Goal: Transaction & Acquisition: Book appointment/travel/reservation

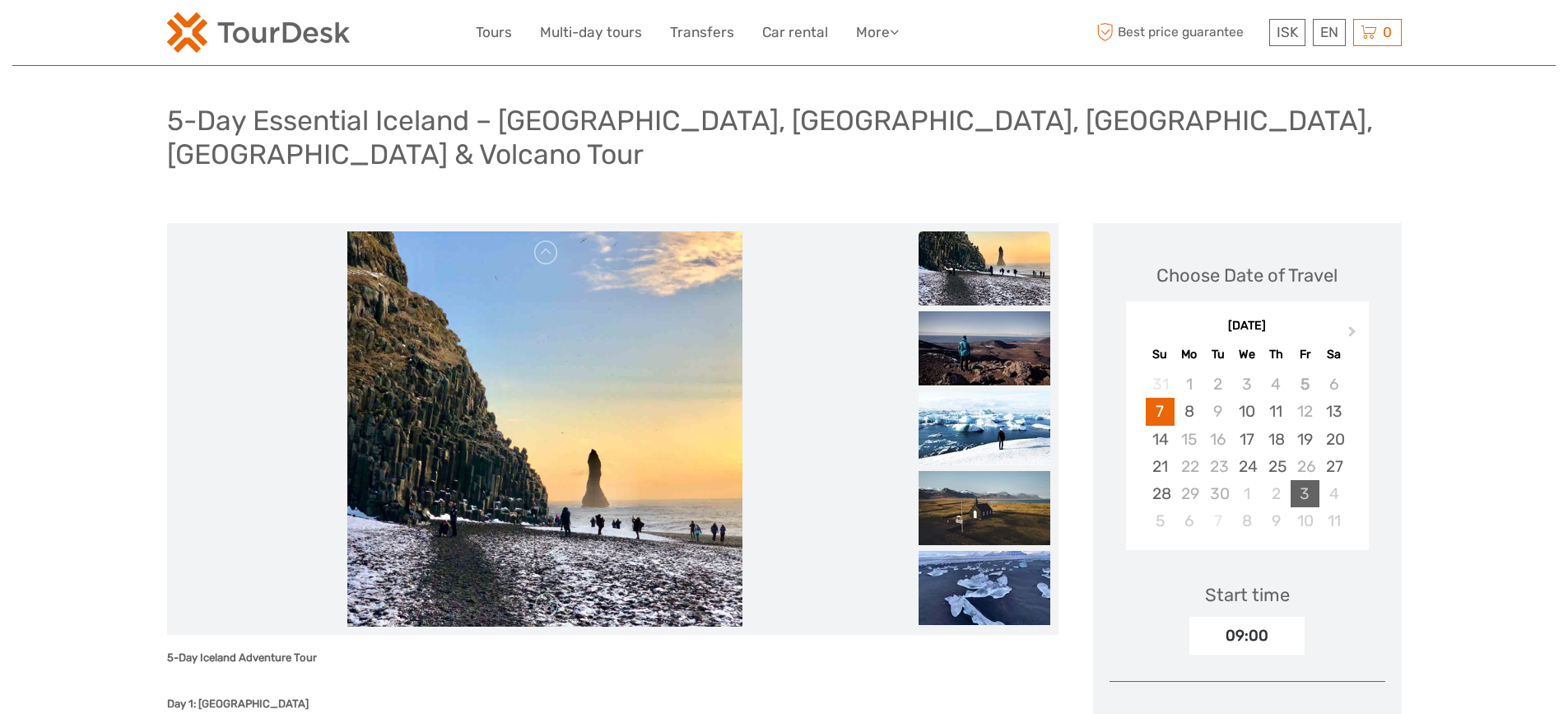
scroll to position [165, 0]
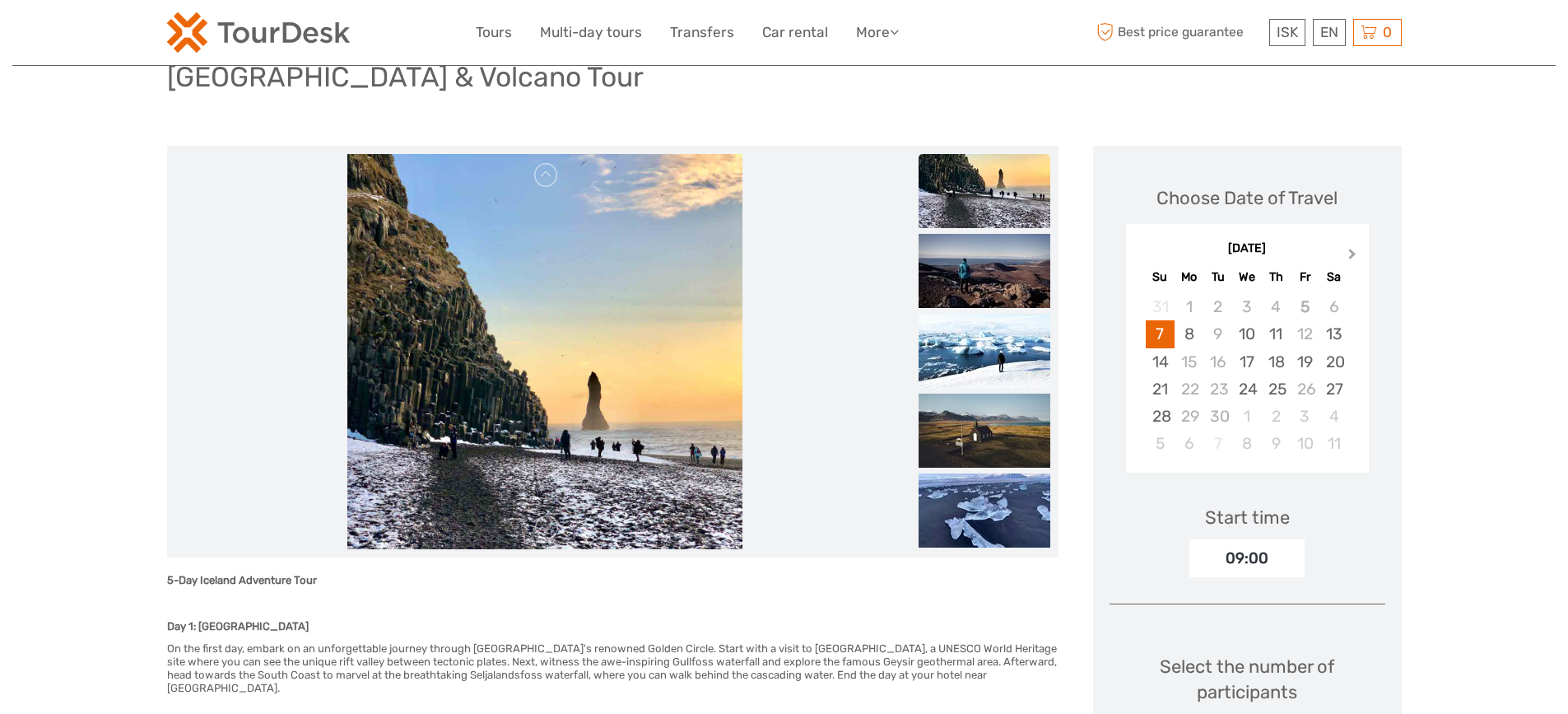
click at [1353, 246] on span "Next Month" at bounding box center [1353, 257] width 0 height 24
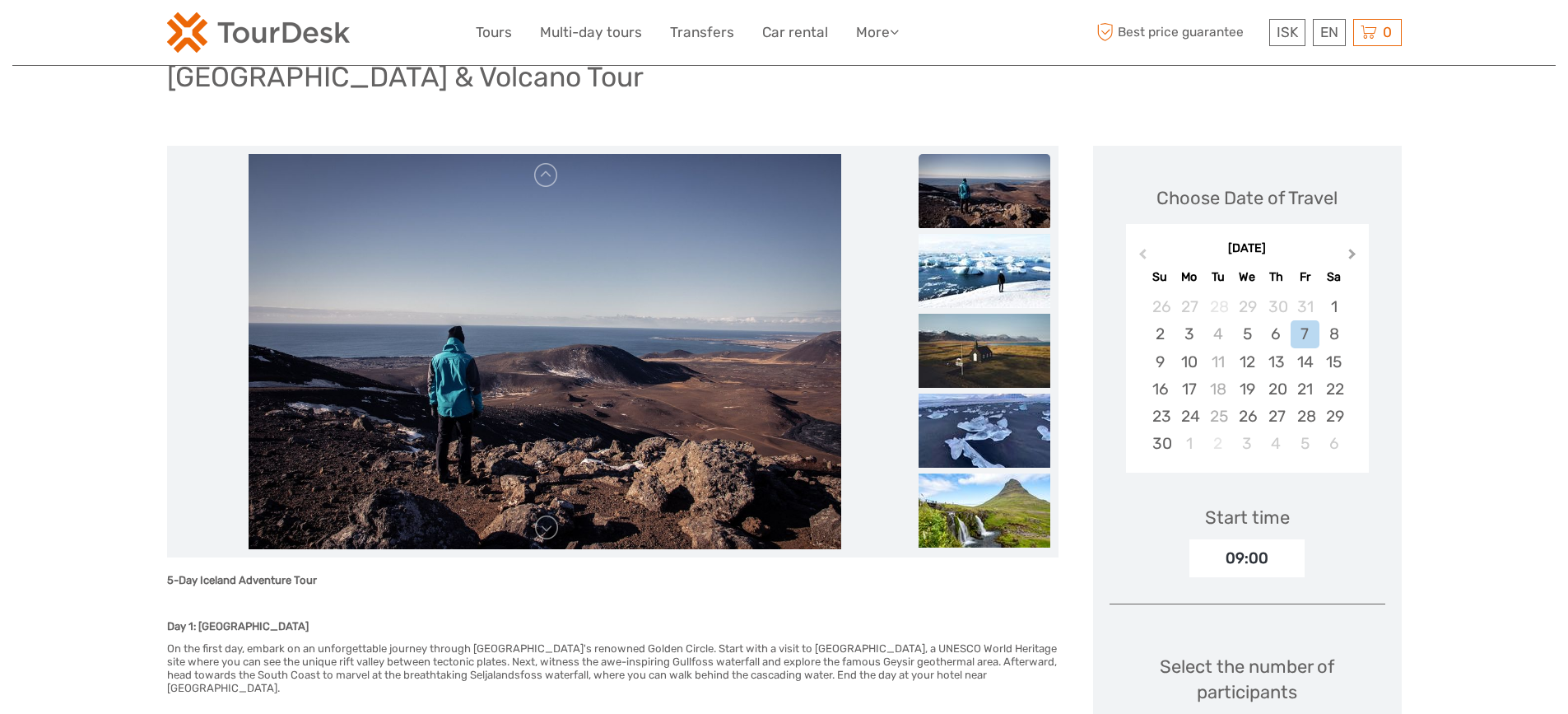
click at [1353, 246] on span "Next Month" at bounding box center [1353, 257] width 0 height 24
click at [1149, 245] on button "Previous Month" at bounding box center [1141, 258] width 27 height 27
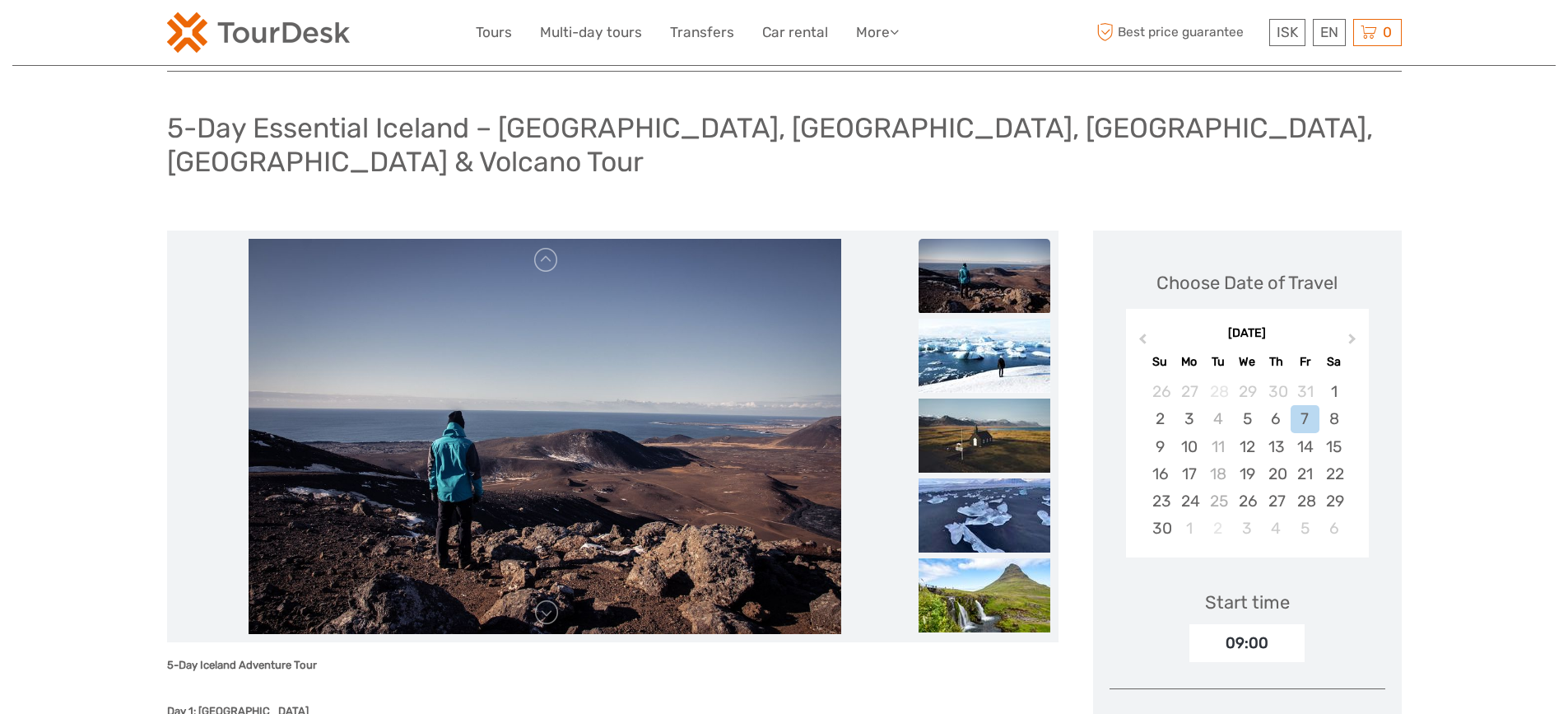
scroll to position [0, 0]
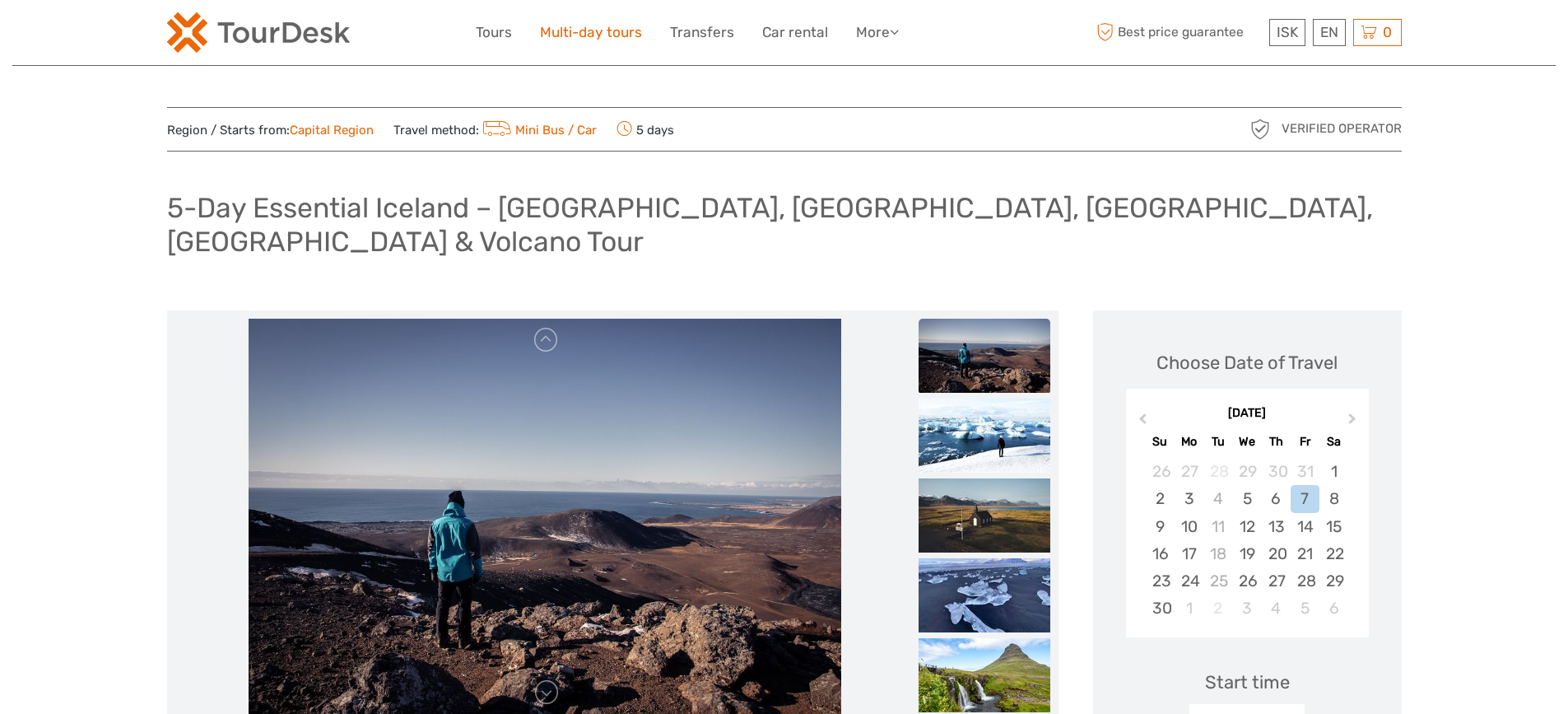
click at [574, 42] on link "Multi-day tours" at bounding box center [590, 32] width 102 height 24
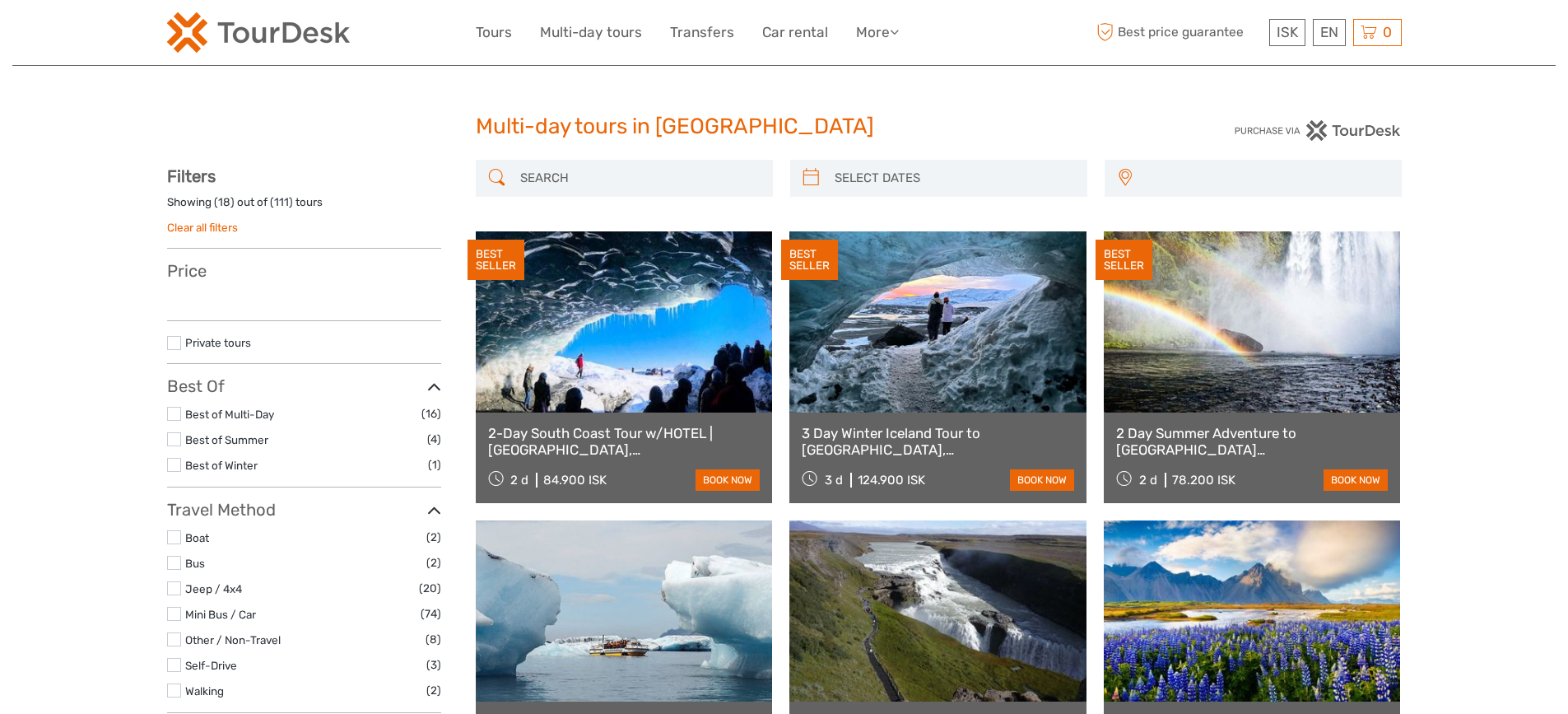
select select
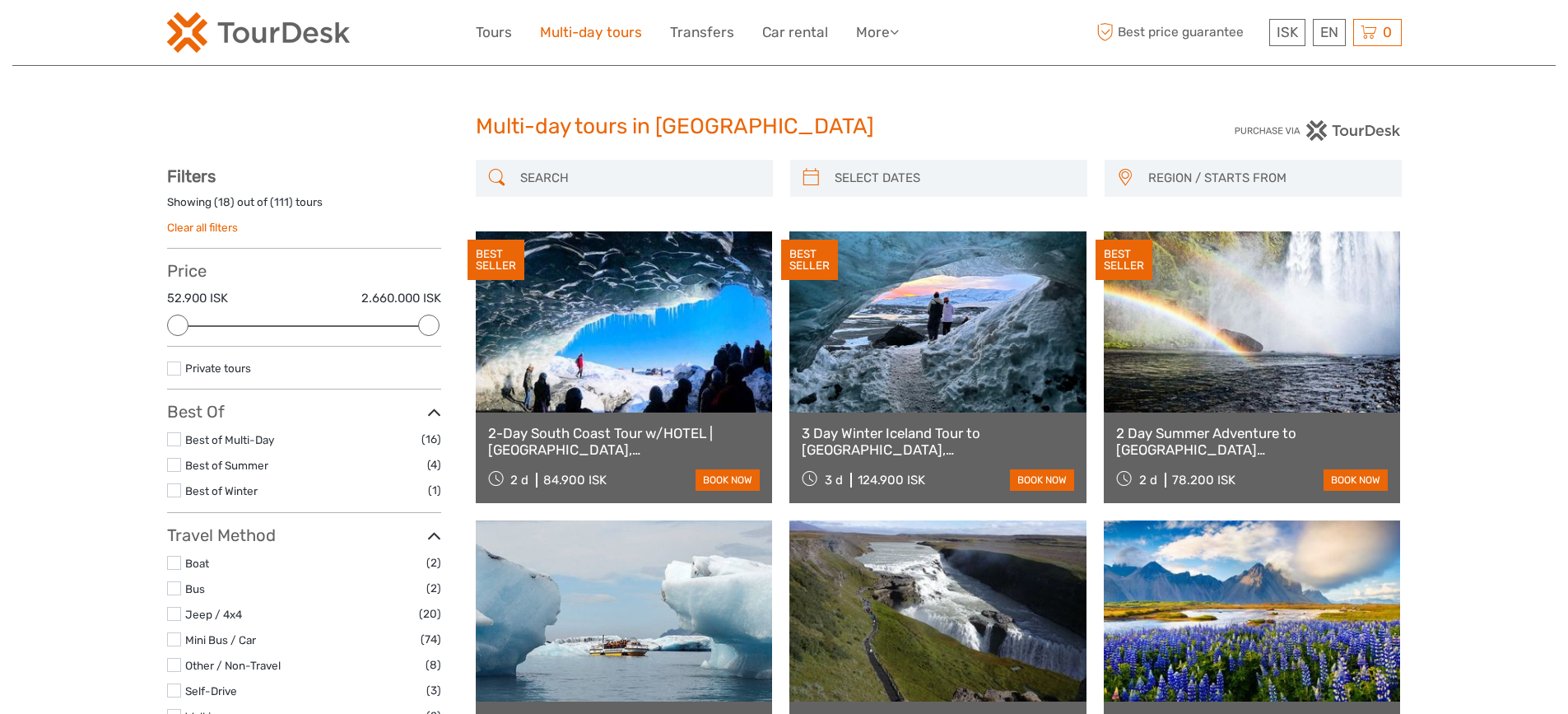
click at [604, 41] on link "Multi-day tours" at bounding box center [590, 32] width 102 height 24
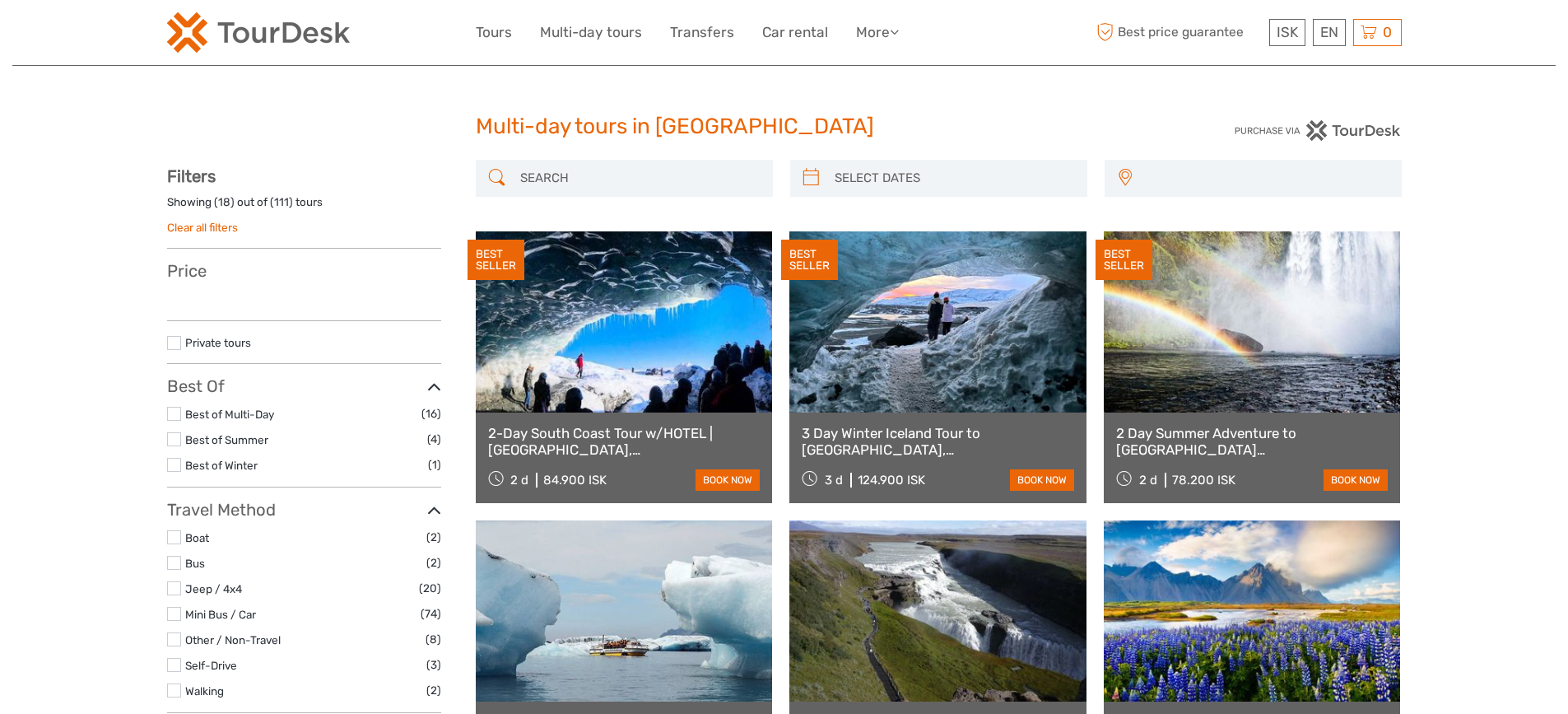
select select
